Goal: Check status: Check status

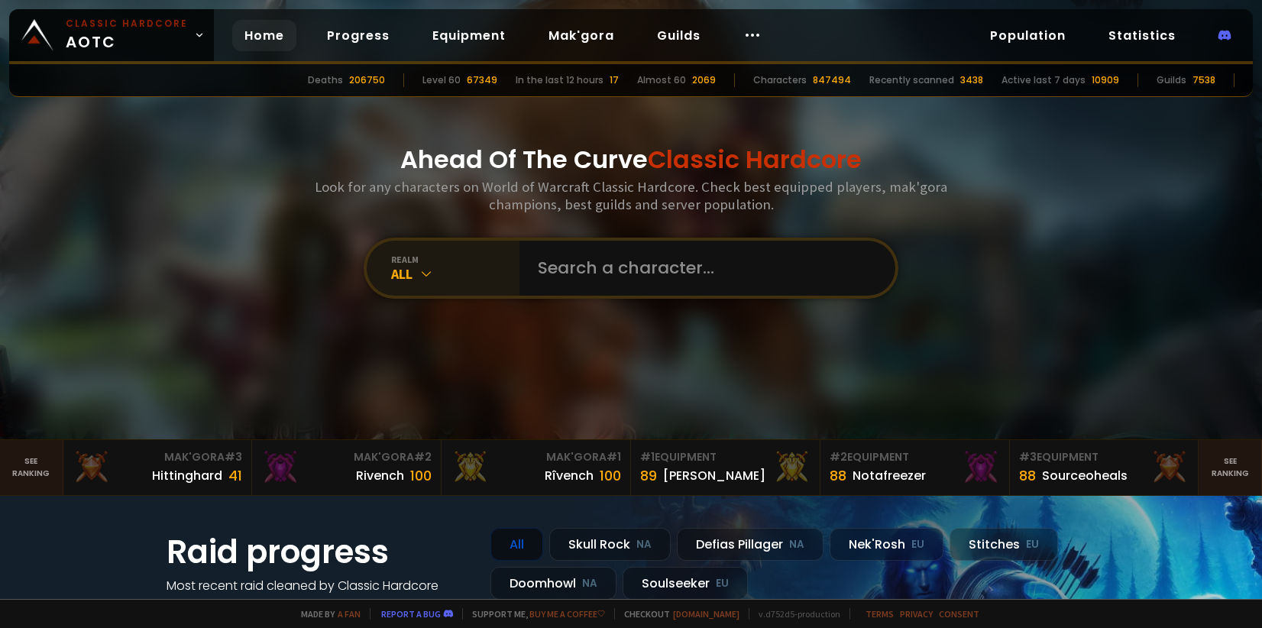
click at [426, 271] on icon at bounding box center [426, 273] width 15 height 15
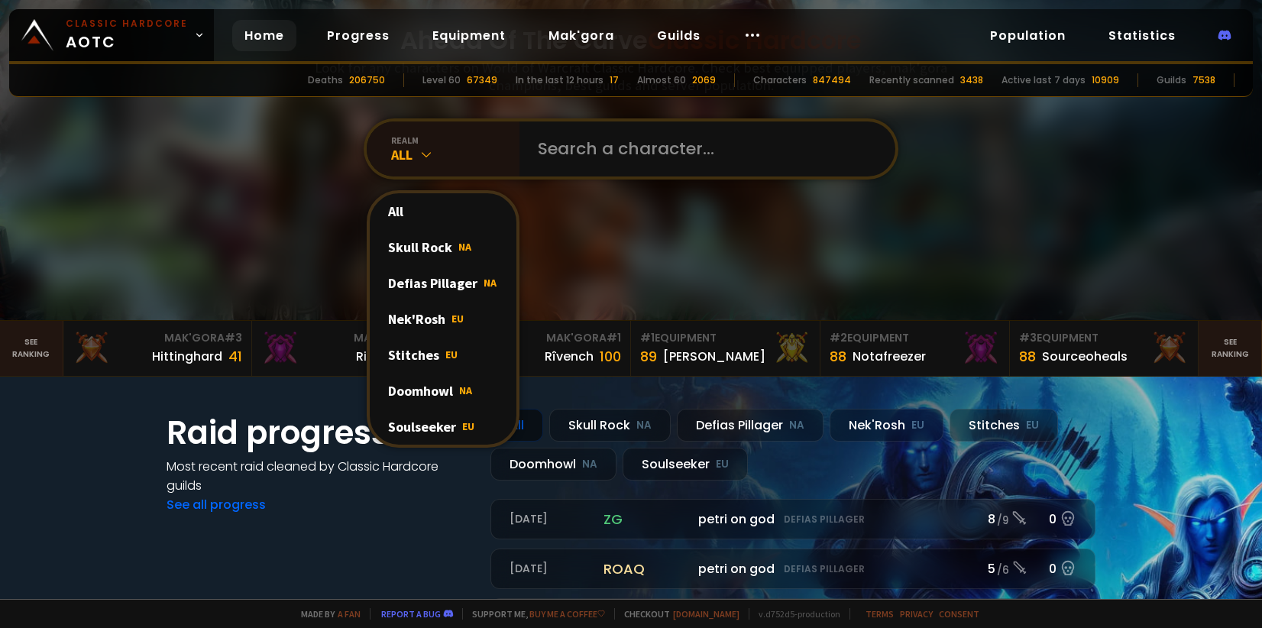
scroll to position [153, 0]
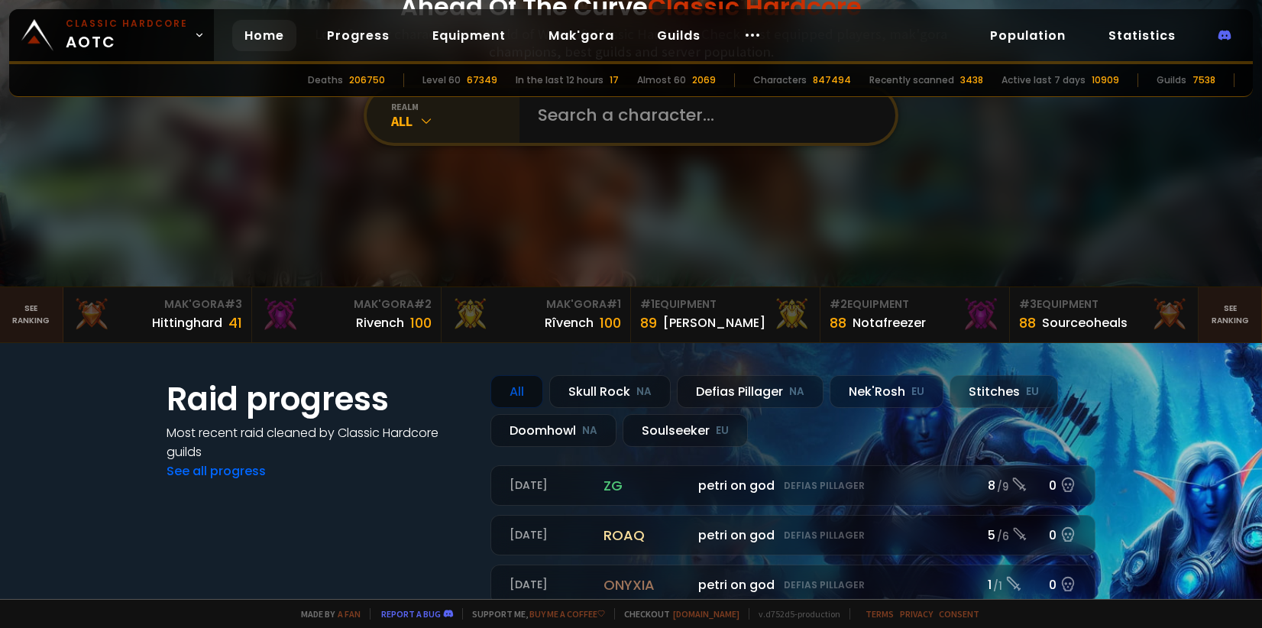
click at [424, 120] on icon at bounding box center [426, 120] width 15 height 15
click at [419, 128] on icon at bounding box center [426, 120] width 15 height 15
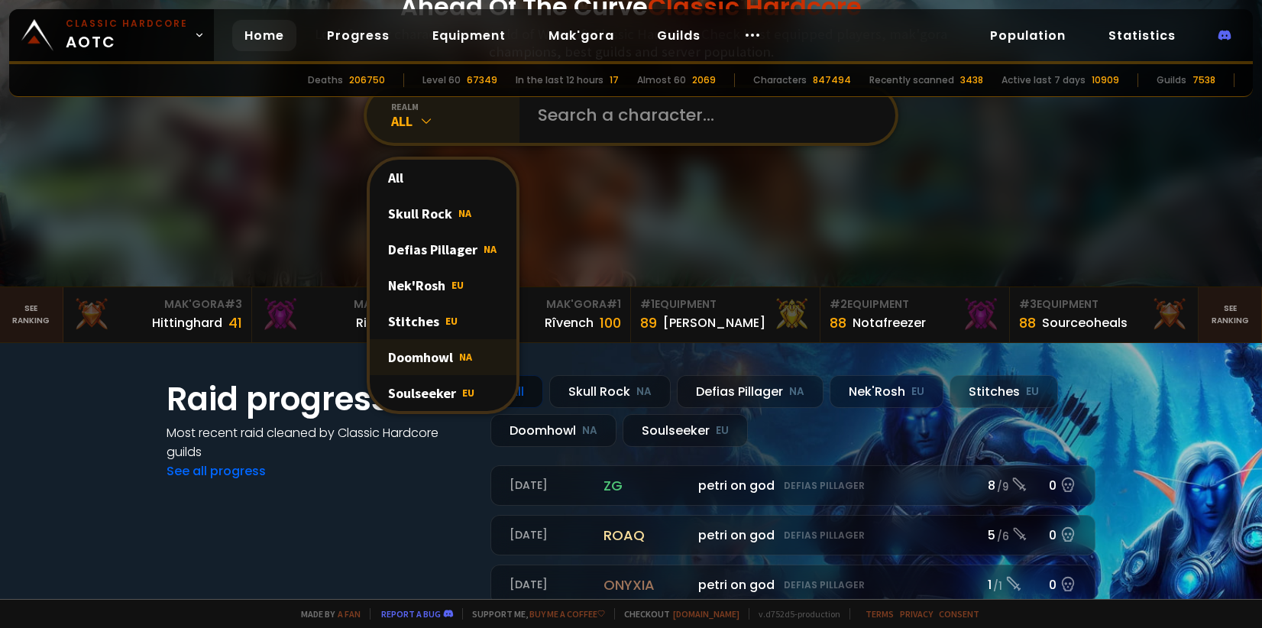
click at [429, 365] on div "Doomhowl NA" at bounding box center [443, 357] width 147 height 36
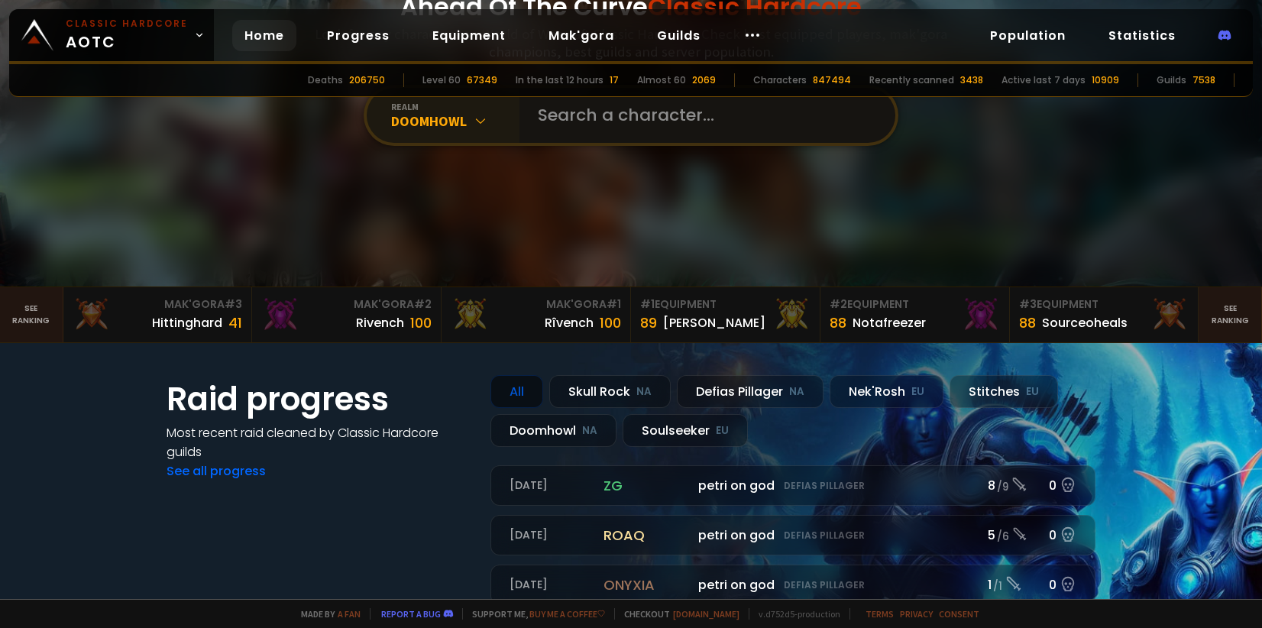
click at [604, 138] on input "text" at bounding box center [703, 115] width 348 height 55
type input "mugboy"
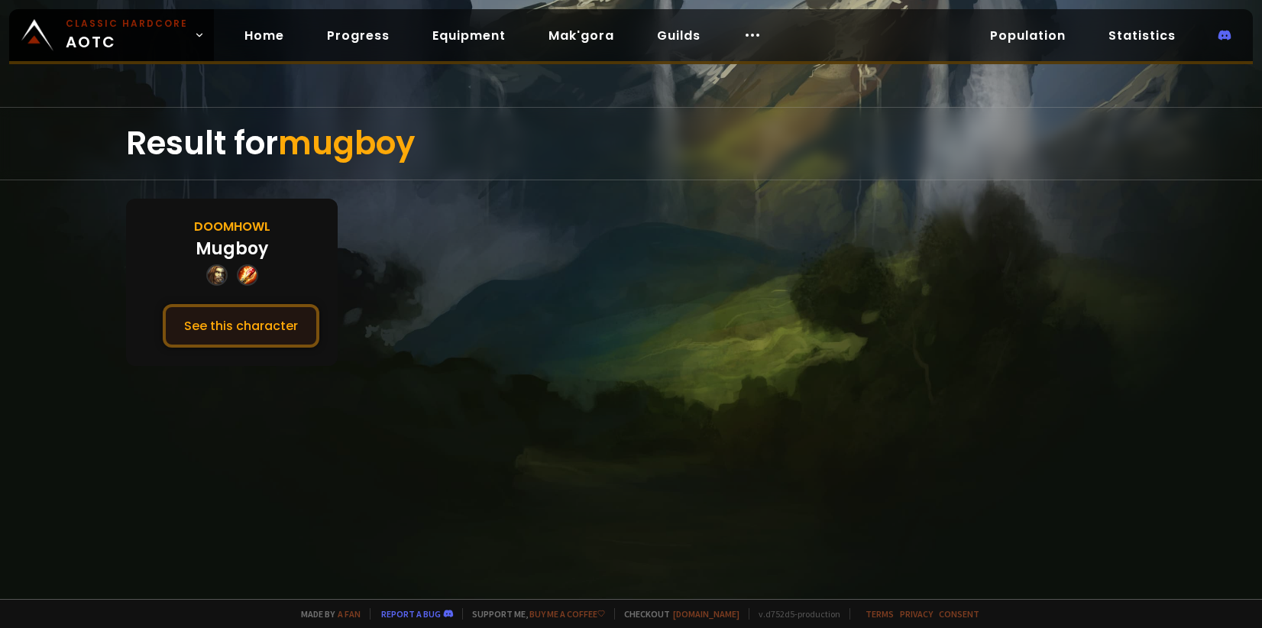
click at [284, 332] on button "See this character" at bounding box center [241, 326] width 157 height 44
